Goal: Task Accomplishment & Management: Use online tool/utility

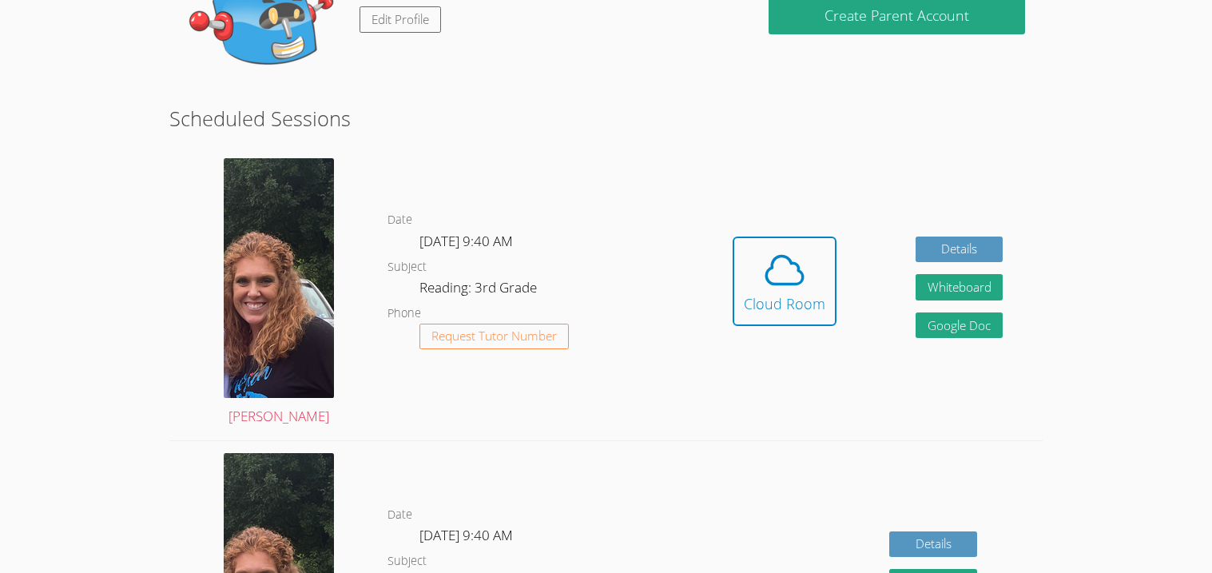
scroll to position [213, 0]
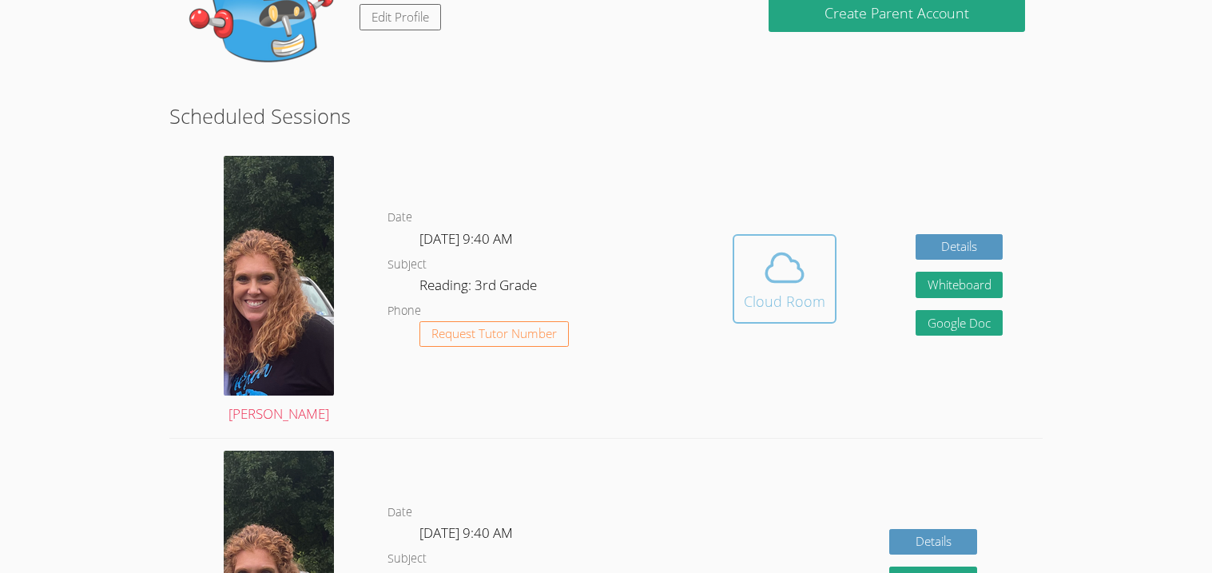
click at [753, 245] on span at bounding box center [784, 267] width 81 height 45
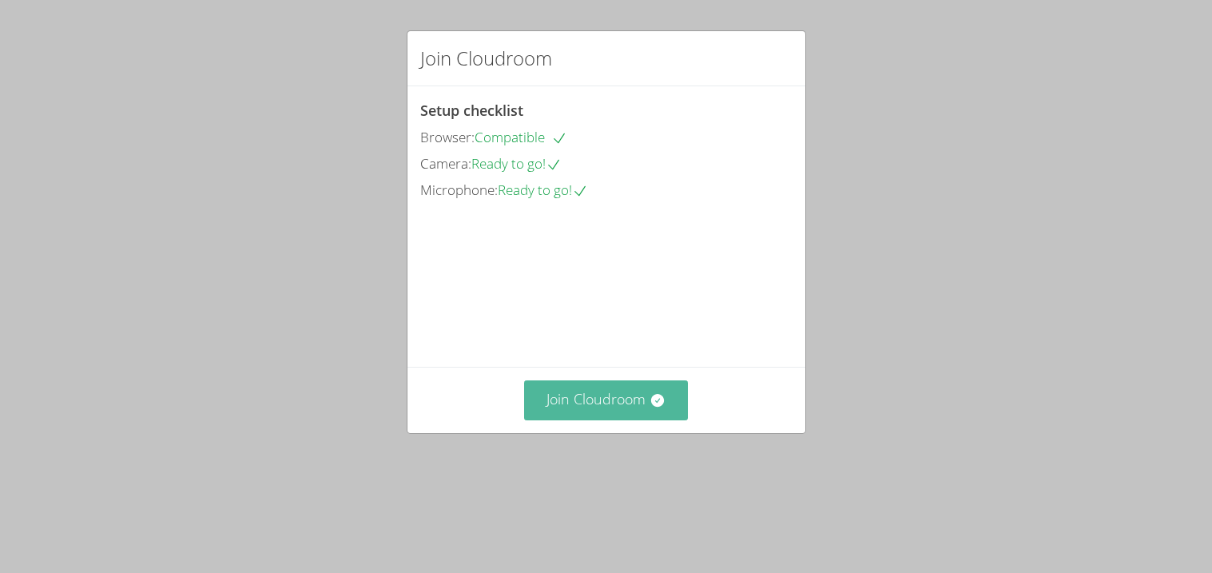
click at [623, 419] on button "Join Cloudroom" at bounding box center [606, 399] width 164 height 39
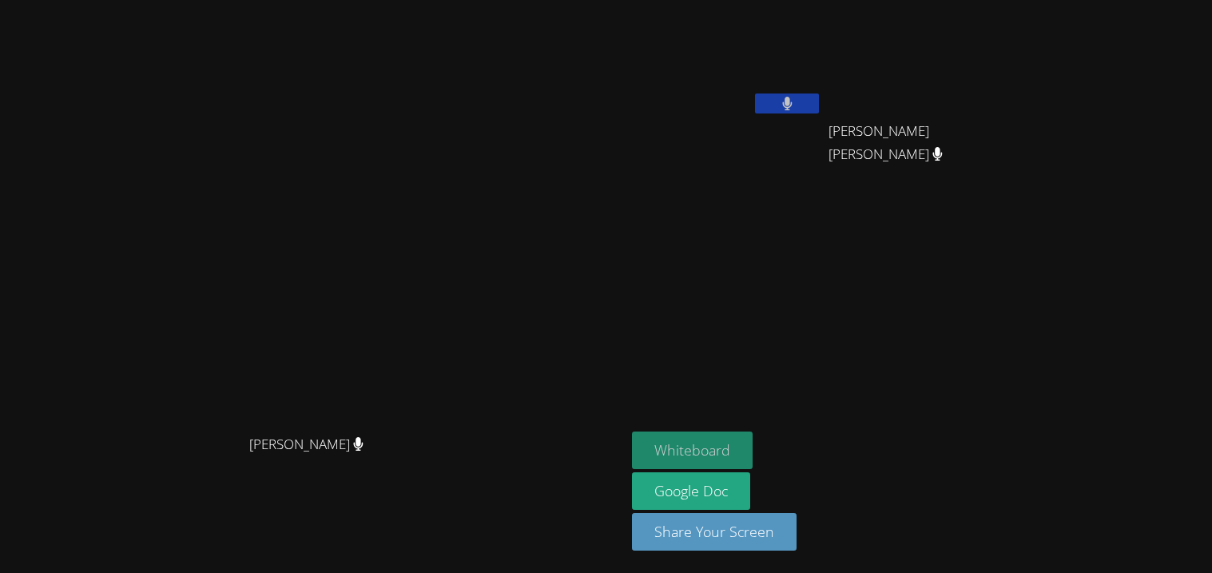
click at [753, 435] on button "Whiteboard" at bounding box center [692, 450] width 121 height 38
click at [819, 101] on button at bounding box center [787, 103] width 64 height 20
click at [433, 90] on video at bounding box center [313, 254] width 240 height 345
click at [819, 101] on button at bounding box center [787, 103] width 64 height 20
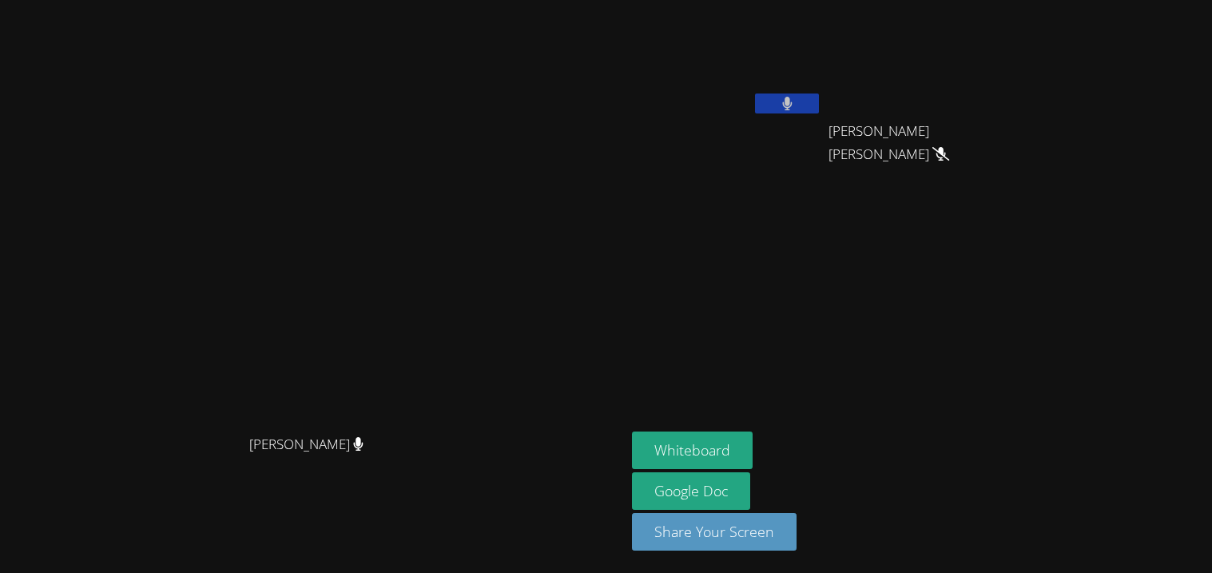
click at [433, 82] on video at bounding box center [313, 254] width 240 height 345
click at [822, 94] on video at bounding box center [727, 59] width 190 height 107
click at [796, 105] on icon at bounding box center [787, 104] width 17 height 14
click at [433, 247] on video at bounding box center [313, 254] width 240 height 345
click at [433, 320] on video at bounding box center [313, 254] width 240 height 345
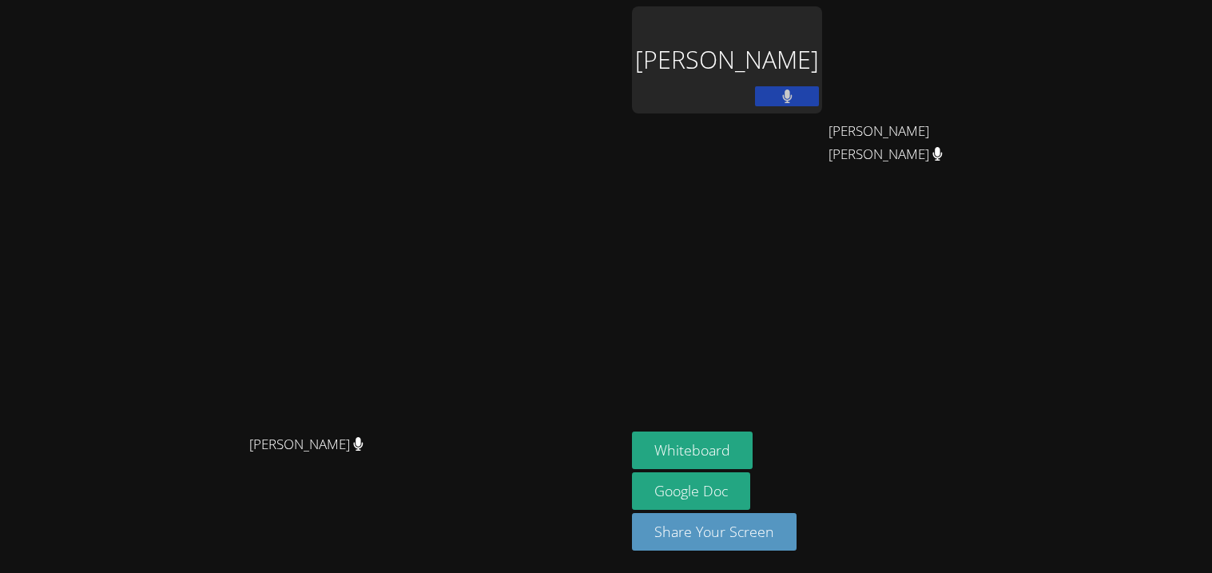
click at [310, 396] on video at bounding box center [313, 254] width 240 height 345
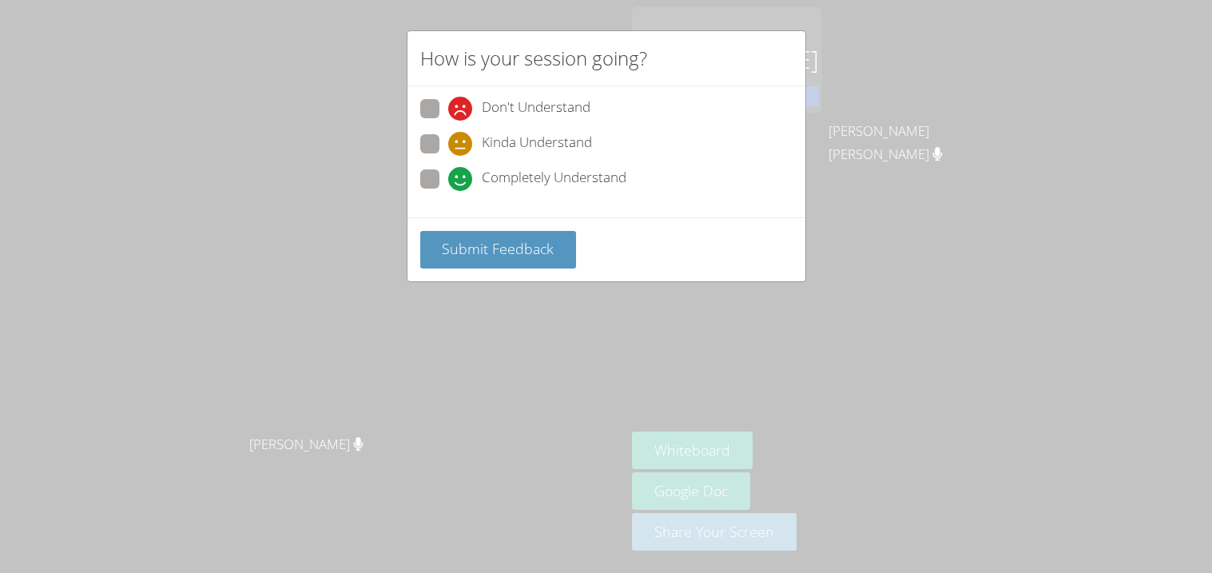
click at [507, 181] on span "Completely Understand" at bounding box center [554, 179] width 145 height 24
click at [462, 181] on input "Completely Understand" at bounding box center [455, 176] width 14 height 14
radio input "true"
click at [498, 246] on span "Submit Feedback" at bounding box center [498, 248] width 112 height 19
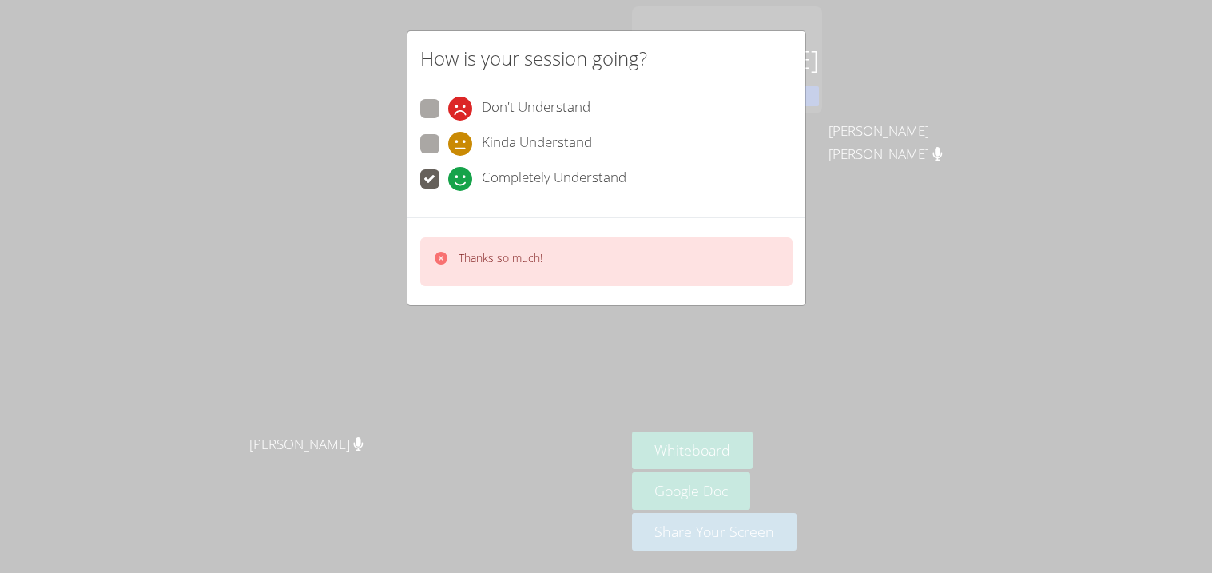
click at [469, 240] on div "Thanks so much!" at bounding box center [606, 261] width 372 height 49
click at [327, 234] on div "How is your session going? Don't Understand Kinda Understand Completely Underst…" at bounding box center [606, 286] width 1212 height 573
